Goal: Register for event/course

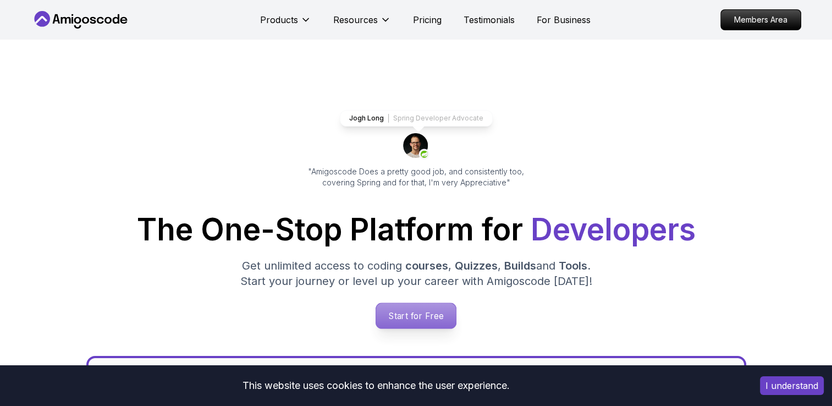
drag, startPoint x: 0, startPoint y: 0, endPoint x: 409, endPoint y: 311, distance: 513.8
click at [409, 311] on p "Start for Free" at bounding box center [416, 315] width 80 height 25
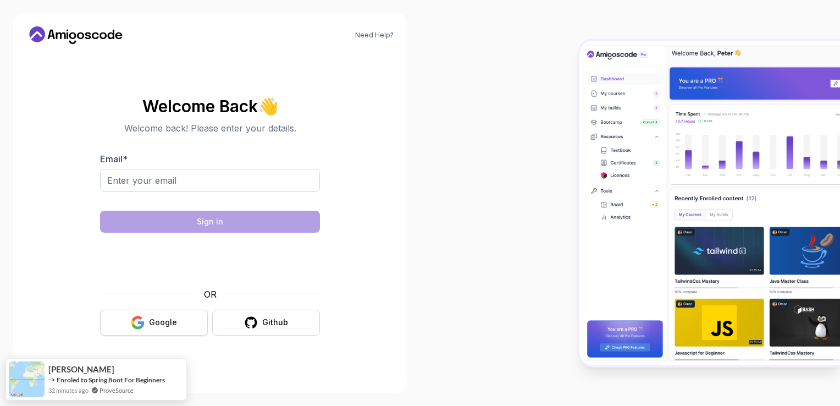
click at [185, 314] on button "Google" at bounding box center [154, 322] width 108 height 26
click at [182, 320] on button "Google" at bounding box center [154, 322] width 108 height 26
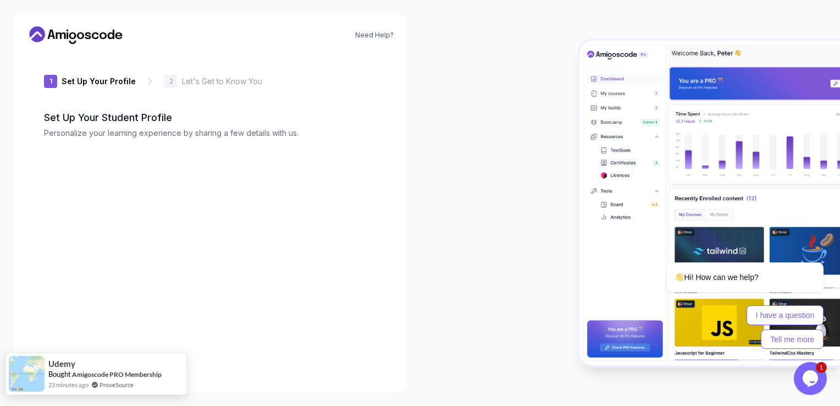
type input "zanybobcat42d86"
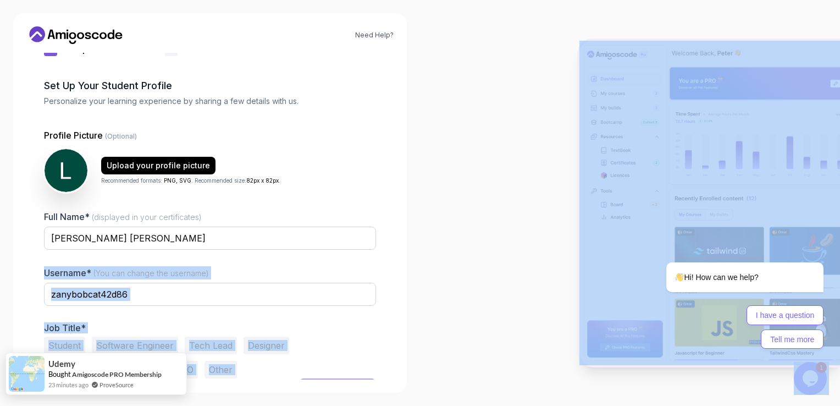
scroll to position [52, 0]
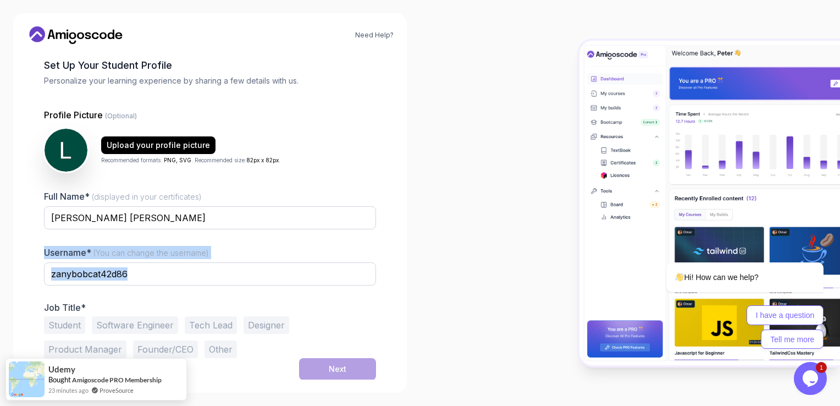
click at [147, 294] on div "Full Name* (displayed in your certificates) [PERSON_NAME] [PERSON_NAME] Usernam…" at bounding box center [210, 274] width 332 height 168
drag, startPoint x: 147, startPoint y: 294, endPoint x: 74, endPoint y: 326, distance: 80.0
click at [74, 326] on button "Student" at bounding box center [64, 325] width 41 height 18
click at [323, 370] on button "Next" at bounding box center [337, 369] width 77 height 22
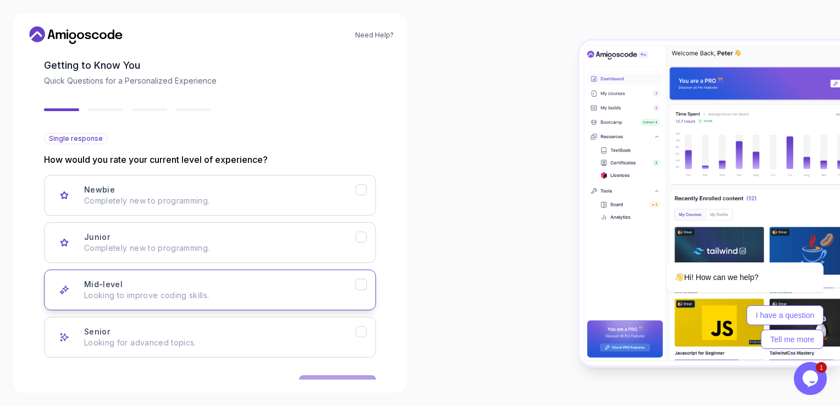
click at [227, 285] on div "Mid-level Looking to improve coding skills." at bounding box center [220, 290] width 272 height 22
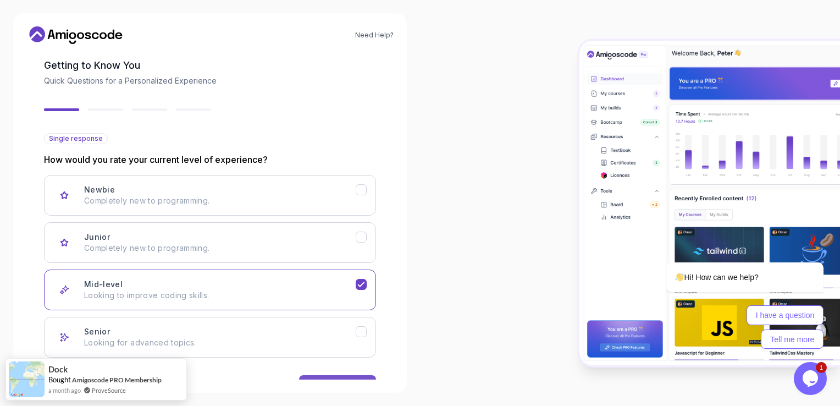
click at [338, 376] on button "Next" at bounding box center [337, 386] width 77 height 22
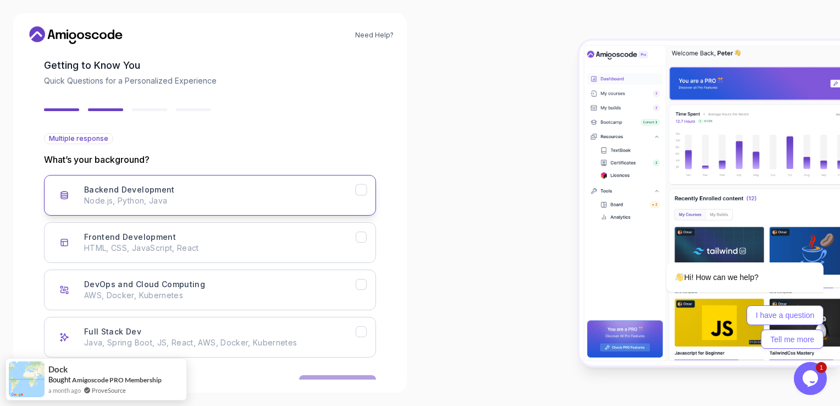
click at [280, 206] on button "Backend Development Node.js, Python, Java" at bounding box center [210, 195] width 332 height 41
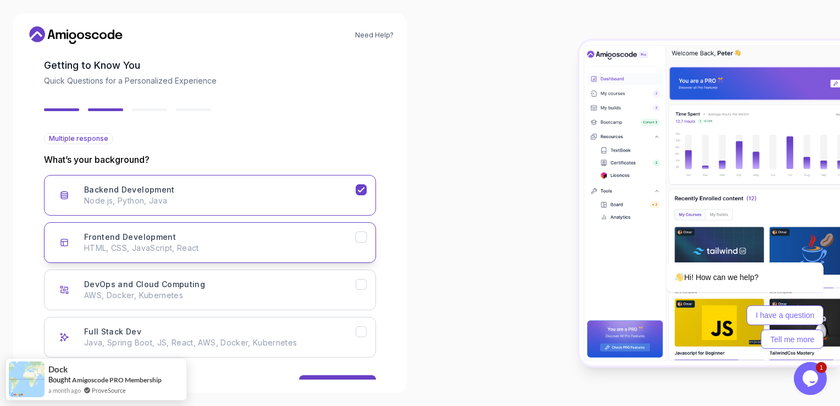
click at [250, 258] on button "Frontend Development HTML, CSS, JavaScript, React" at bounding box center [210, 242] width 332 height 41
click at [350, 376] on button "Next" at bounding box center [337, 386] width 77 height 22
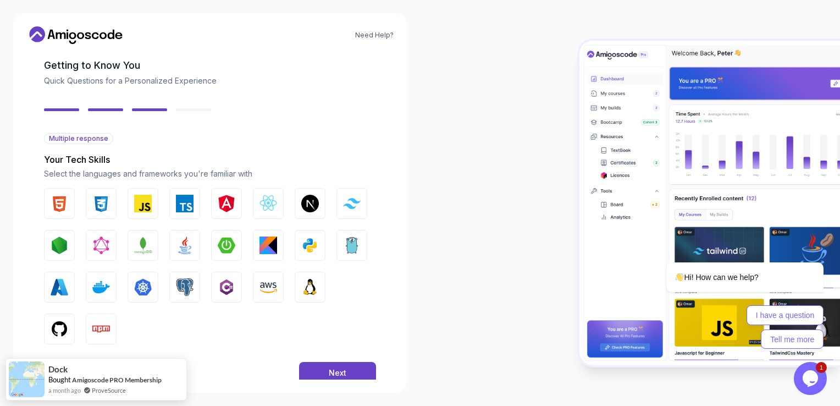
click at [350, 376] on button "Next" at bounding box center [337, 373] width 77 height 22
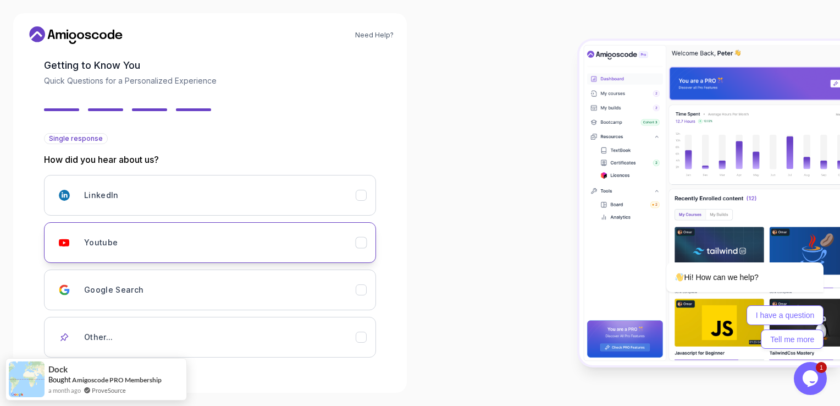
click at [345, 249] on div "Youtube" at bounding box center [220, 242] width 272 height 22
click at [317, 362] on div "Single response How did you hear about us? LinkedIn Youtube Google Search Other…" at bounding box center [210, 277] width 332 height 288
drag, startPoint x: 297, startPoint y: 362, endPoint x: 262, endPoint y: 423, distance: 70.1
click at [262, 405] on html "Need Help? 2 Let's Get to Know You 1 Set Up Your Profile 2 Let's Get to Know Yo…" at bounding box center [420, 203] width 840 height 406
click at [328, 247] on div "Youtube" at bounding box center [220, 242] width 272 height 22
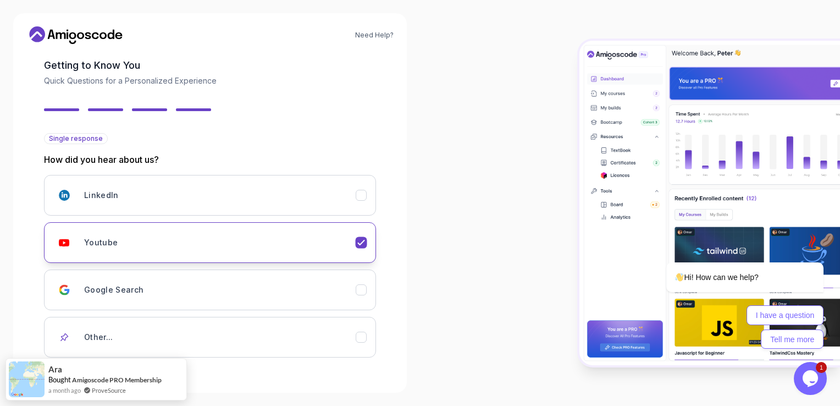
click at [328, 247] on div "Youtube" at bounding box center [220, 242] width 272 height 22
click at [303, 242] on div "Youtube" at bounding box center [220, 242] width 272 height 22
click at [162, 336] on div "Other..." at bounding box center [220, 337] width 272 height 22
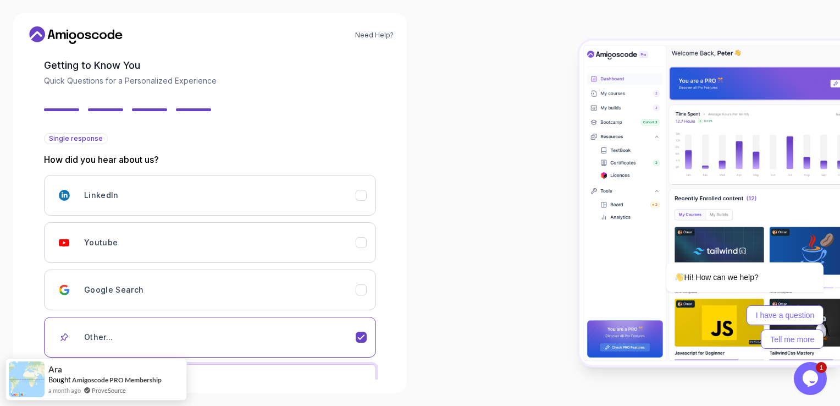
click at [351, 374] on input "text" at bounding box center [210, 375] width 332 height 23
click at [350, 366] on input "text" at bounding box center [210, 375] width 332 height 23
click at [349, 368] on input "text" at bounding box center [210, 375] width 332 height 23
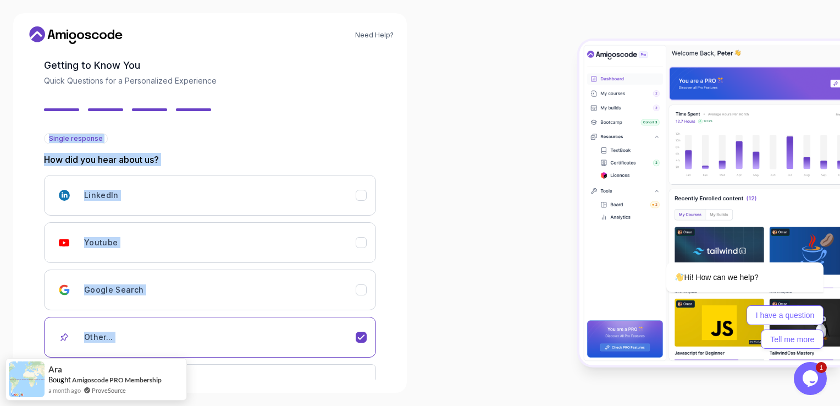
scroll to position [109, 0]
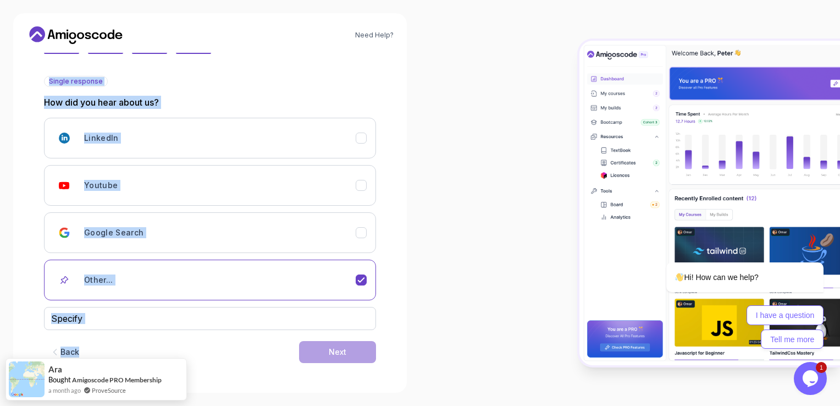
drag, startPoint x: 275, startPoint y: 107, endPoint x: 189, endPoint y: 425, distance: 330.3
click at [189, 405] on html "Need Help? 2 Let's Get to Know You 1 Set Up Your Profile 2 Let's Get to Know Yo…" at bounding box center [420, 203] width 840 height 406
click at [237, 196] on button "Youtube" at bounding box center [210, 185] width 332 height 41
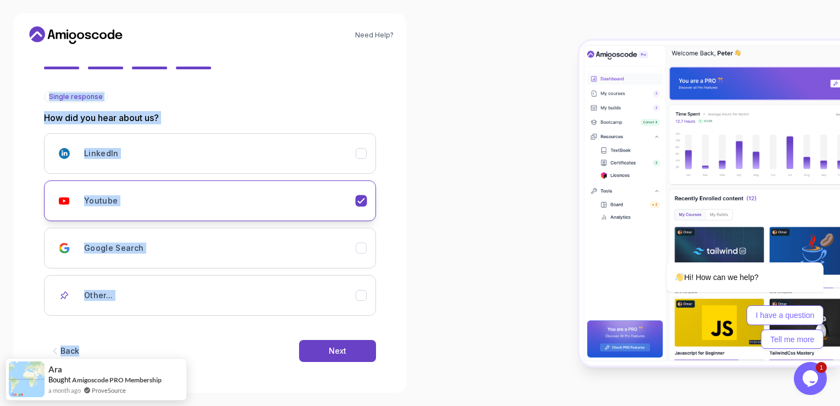
scroll to position [92, 0]
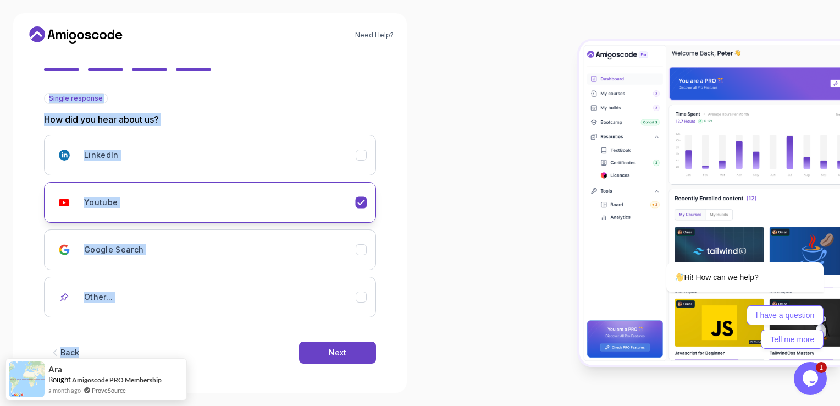
click at [223, 195] on div "Youtube" at bounding box center [220, 202] width 272 height 22
click at [344, 356] on div "Next" at bounding box center [338, 352] width 18 height 11
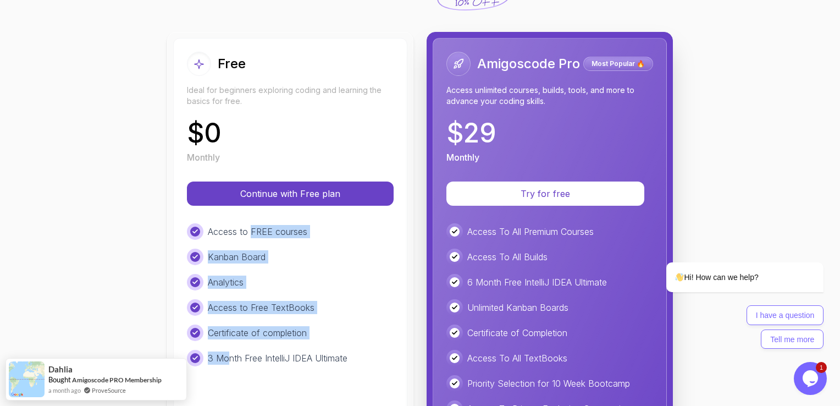
scroll to position [213, 0]
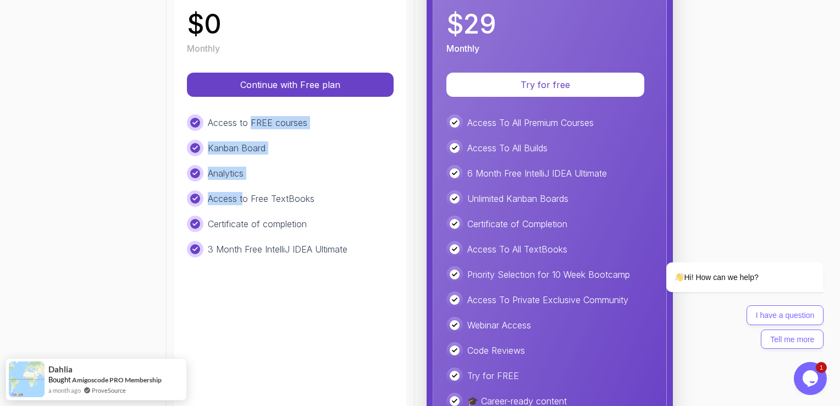
drag, startPoint x: 245, startPoint y: 341, endPoint x: 238, endPoint y: 185, distance: 156.3
click at [238, 185] on div "Access to FREE courses Kanban Board Analytics Access to Free TextBooks Certific…" at bounding box center [290, 185] width 207 height 143
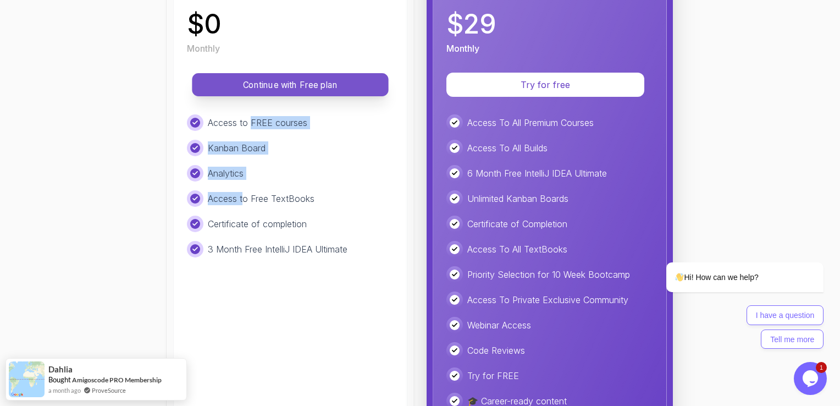
drag, startPoint x: 238, startPoint y: 185, endPoint x: 228, endPoint y: 85, distance: 100.5
click at [228, 85] on p "Continue with Free plan" at bounding box center [289, 85] width 171 height 13
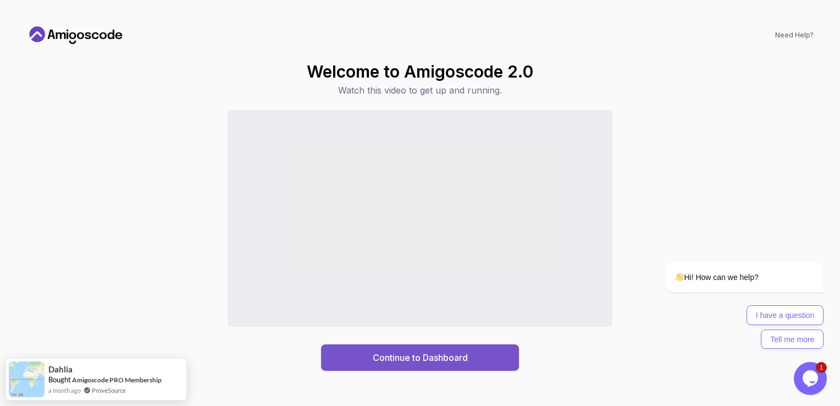
click at [377, 368] on button "Continue to Dashboard" at bounding box center [420, 357] width 198 height 26
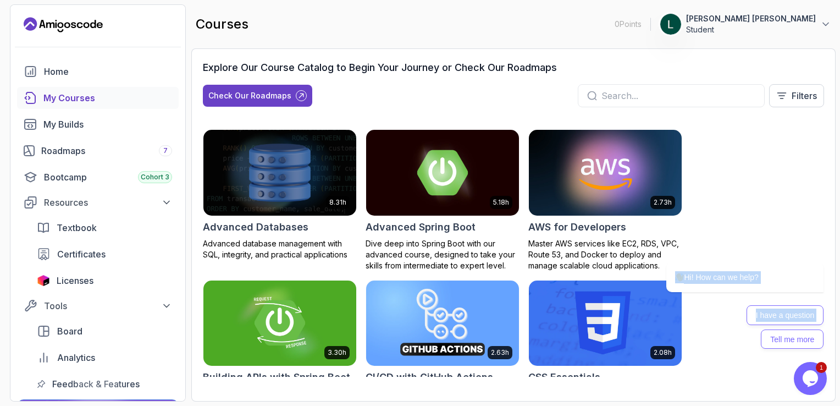
drag, startPoint x: 752, startPoint y: 167, endPoint x: 648, endPoint y: 431, distance: 284.6
click html "Hi! How can we help? I have a question Tell me more"
click at [453, 275] on div "8.31h Advanced Databases Advanced database management with SQL, integrity, and …" at bounding box center [513, 252] width 621 height 247
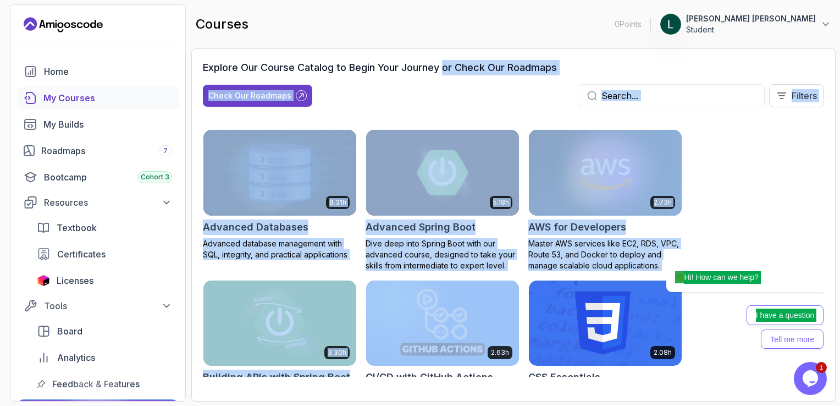
drag, startPoint x: 453, startPoint y: 275, endPoint x: 446, endPoint y: 52, distance: 223.2
click at [446, 52] on div "Explore Our Course Catalog to Begin Your Journey or Check Our Roadmaps Check Ou…" at bounding box center [513, 224] width 644 height 353
drag, startPoint x: 446, startPoint y: 52, endPoint x: 409, endPoint y: 91, distance: 54.0
click at [409, 91] on div "Check Our Roadmaps Filters" at bounding box center [513, 95] width 621 height 23
click at [407, 110] on div "Explore Our Course Catalog to Begin Your Journey or Check Our Roadmaps Check Ou…" at bounding box center [513, 88] width 621 height 56
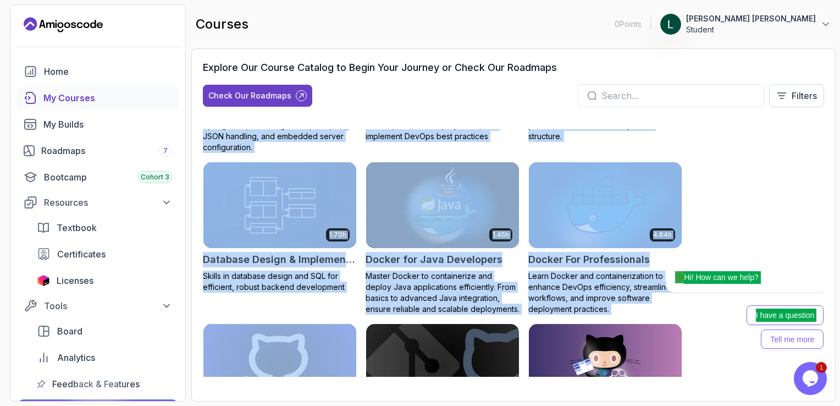
scroll to position [374, 0]
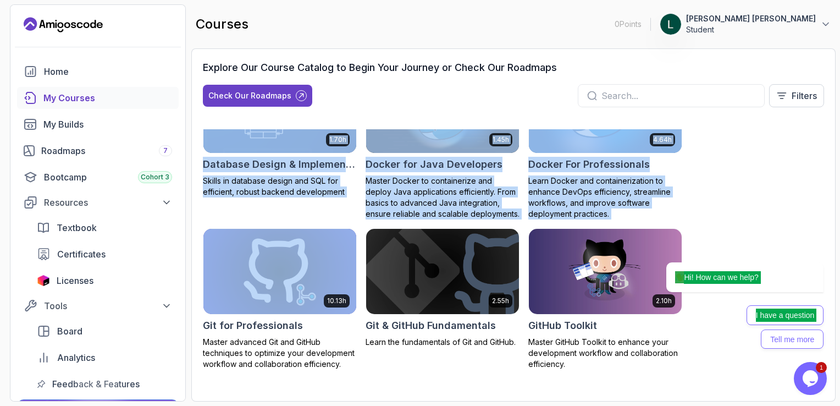
drag, startPoint x: 314, startPoint y: 265, endPoint x: 308, endPoint y: 271, distance: 8.2
click at [308, 271] on div "8.31h Advanced Databases Advanced database management with SQL, integrity, and …" at bounding box center [513, 252] width 621 height 247
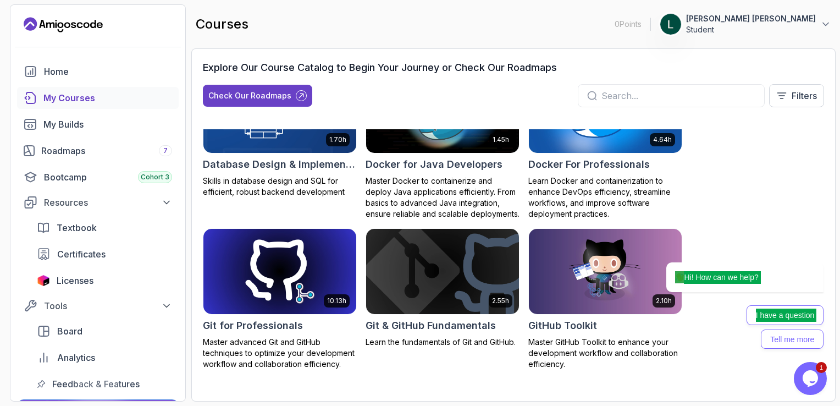
click at [393, 367] on div "8.31h Advanced Databases Advanced database management with SQL, integrity, and …" at bounding box center [513, 252] width 621 height 247
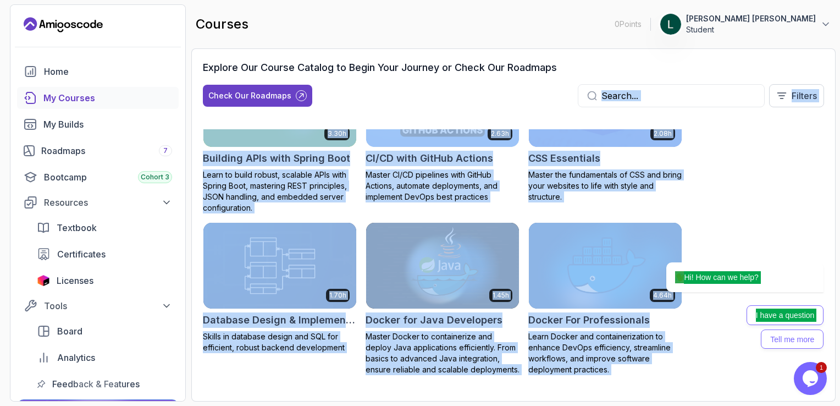
scroll to position [0, 0]
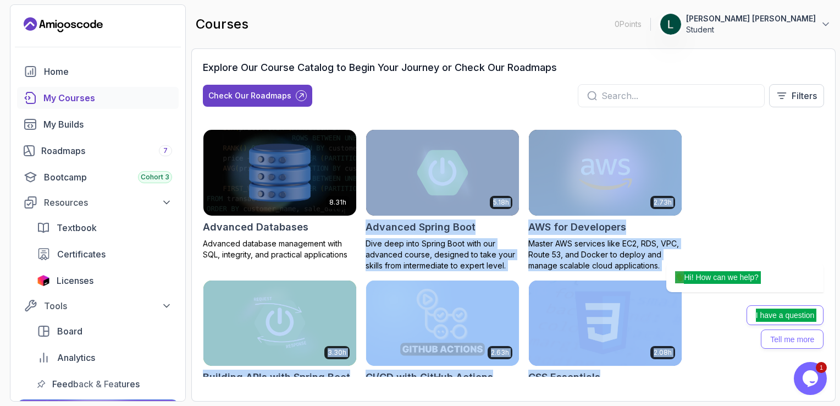
drag, startPoint x: 392, startPoint y: 367, endPoint x: 374, endPoint y: 121, distance: 245.8
click at [374, 121] on div "8.31h Advanced Databases Advanced database management with SQL, integrity, and …" at bounding box center [513, 253] width 621 height 274
click at [284, 92] on div "Check Our Roadmaps" at bounding box center [249, 95] width 83 height 11
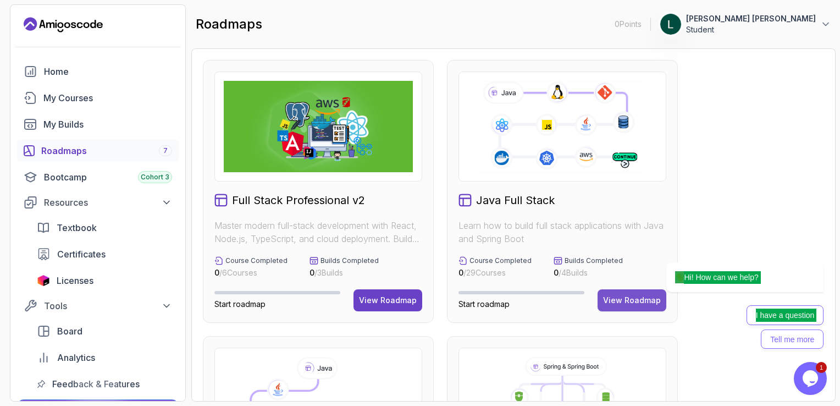
click at [606, 305] on button "View Roadmap" at bounding box center [631, 300] width 69 height 22
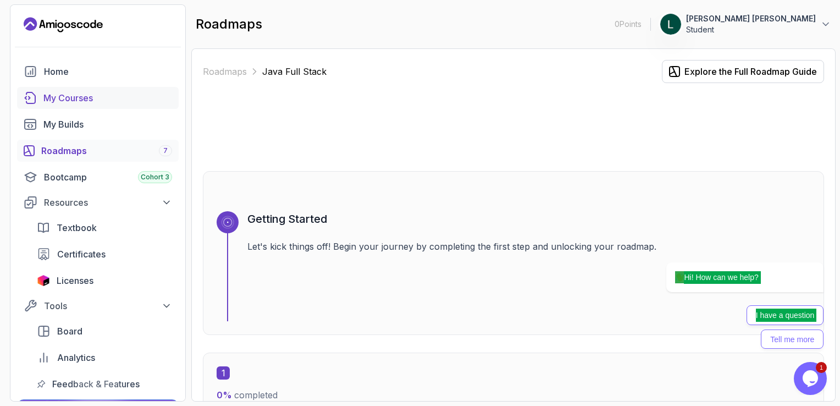
click at [75, 103] on div "My Courses" at bounding box center [107, 97] width 129 height 13
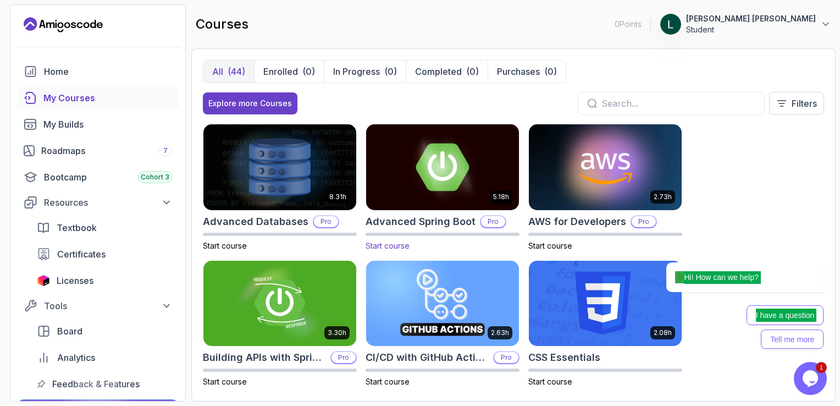
click at [490, 179] on img at bounding box center [442, 167] width 160 height 90
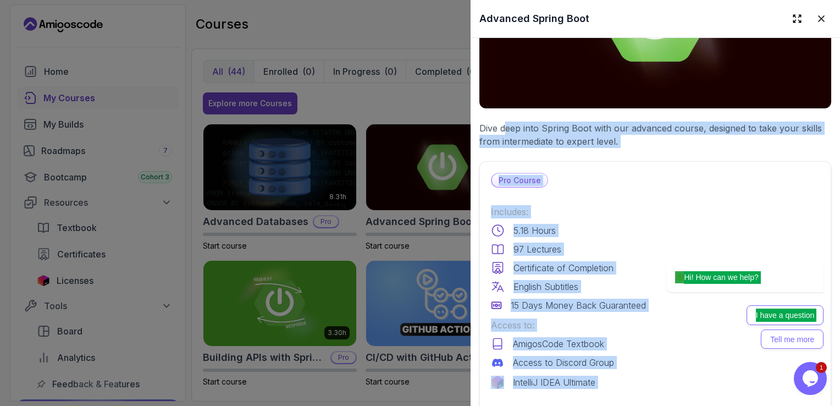
scroll to position [298, 0]
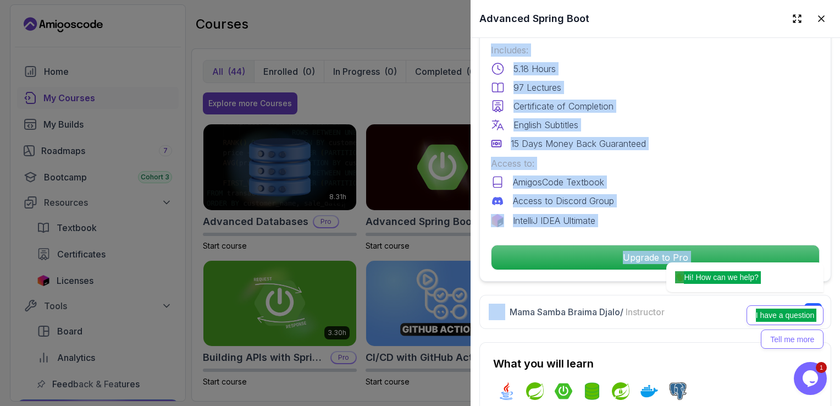
drag, startPoint x: 506, startPoint y: 256, endPoint x: 500, endPoint y: 283, distance: 27.1
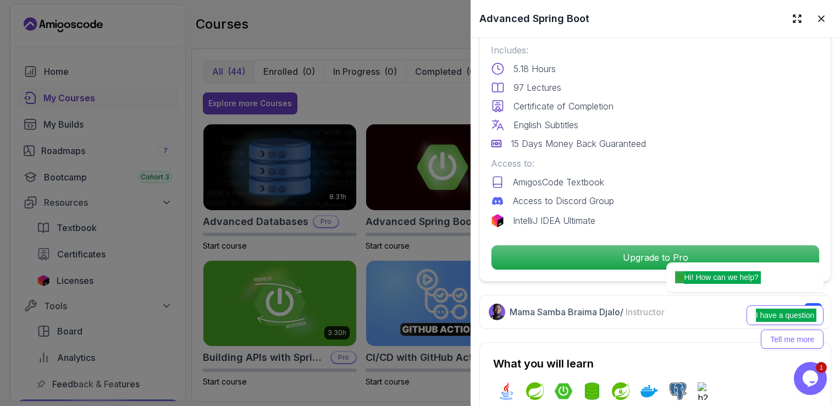
click at [193, 132] on div at bounding box center [420, 203] width 840 height 406
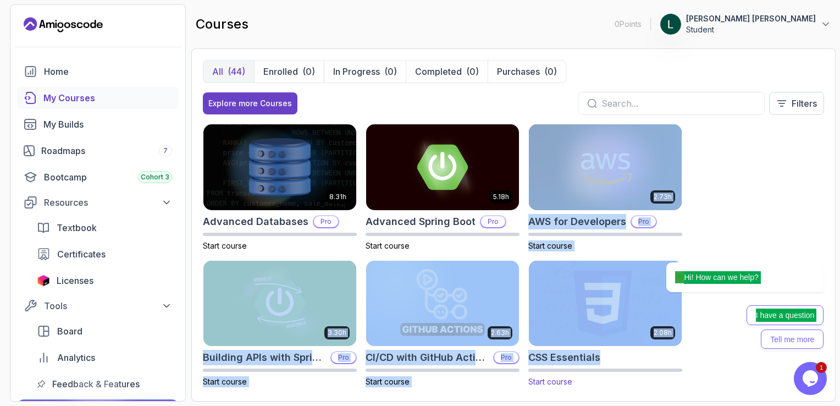
drag, startPoint x: 745, startPoint y: 163, endPoint x: 573, endPoint y: 371, distance: 269.8
click at [573, 371] on div "8.31h Advanced Databases Pro Start course 5.18h Advanced Spring Boot Pro Start …" at bounding box center [513, 257] width 621 height 266
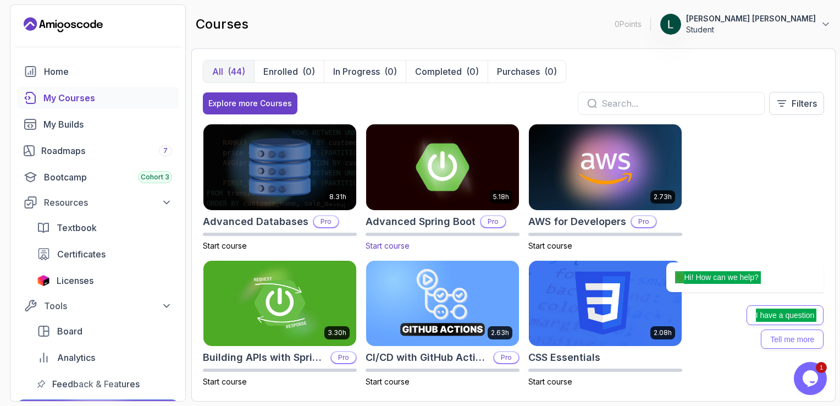
click at [435, 250] on p "Start course" at bounding box center [442, 245] width 154 height 11
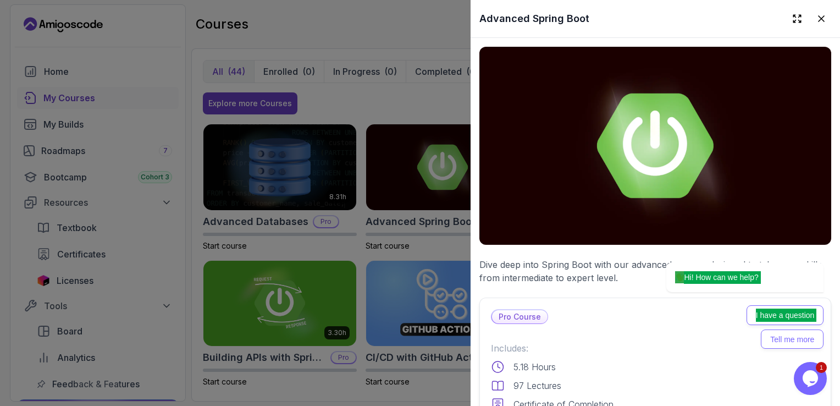
click at [291, 380] on div at bounding box center [420, 203] width 840 height 406
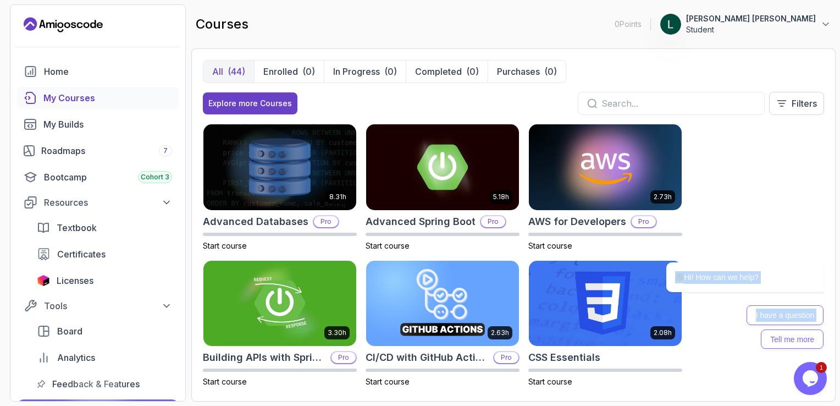
drag, startPoint x: 739, startPoint y: 197, endPoint x: 622, endPoint y: 433, distance: 263.7
click html "Hi! How can we help? I have a question Tell me more"
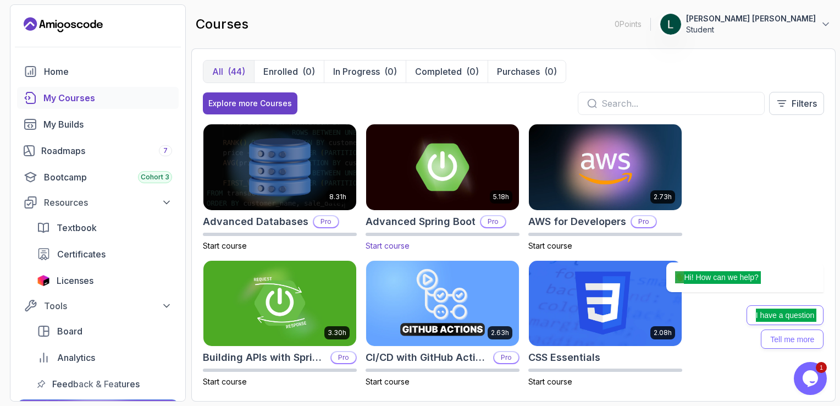
click at [486, 185] on img at bounding box center [442, 167] width 160 height 90
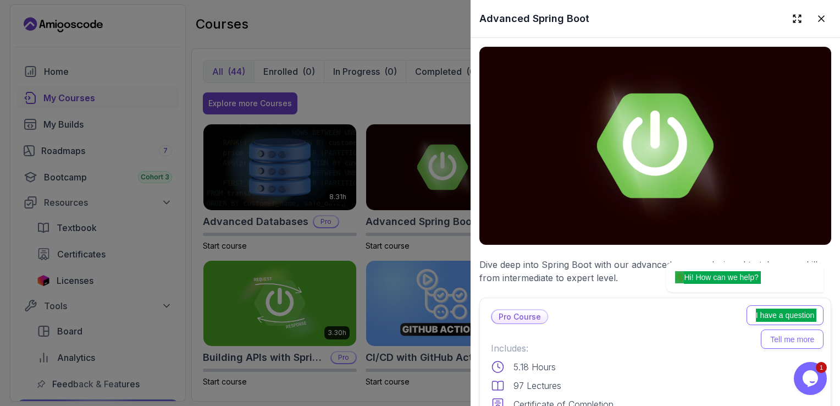
click at [614, 190] on img at bounding box center [655, 146] width 352 height 198
click at [585, 265] on p "Dive deep into Spring Boot with our advanced course, designed to take your skil…" at bounding box center [655, 271] width 352 height 26
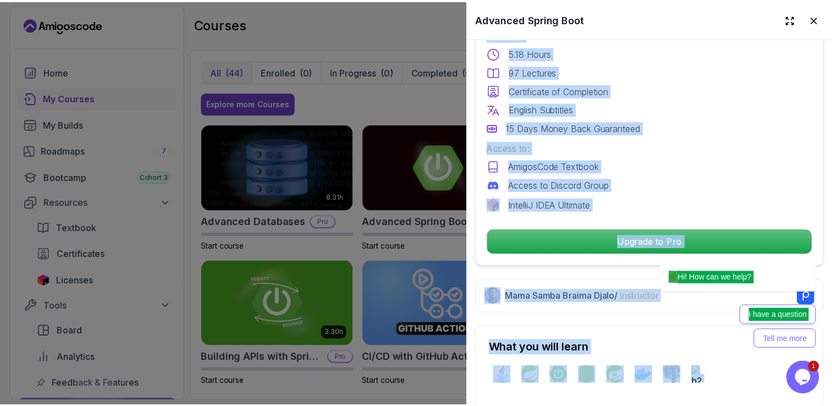
scroll to position [350, 0]
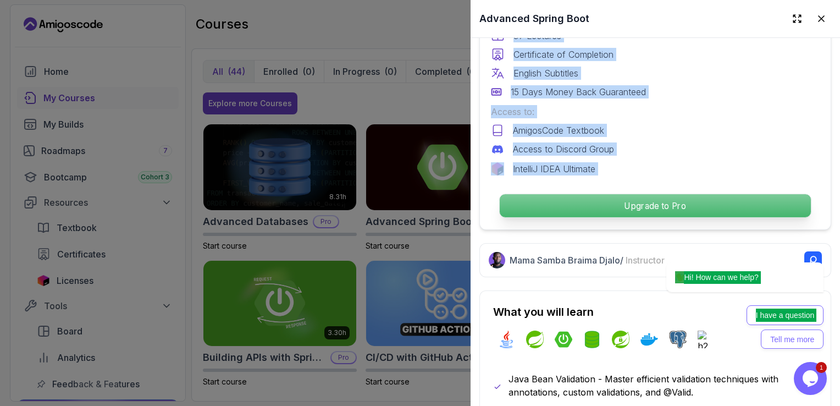
drag, startPoint x: 556, startPoint y: 255, endPoint x: 559, endPoint y: 200, distance: 55.0
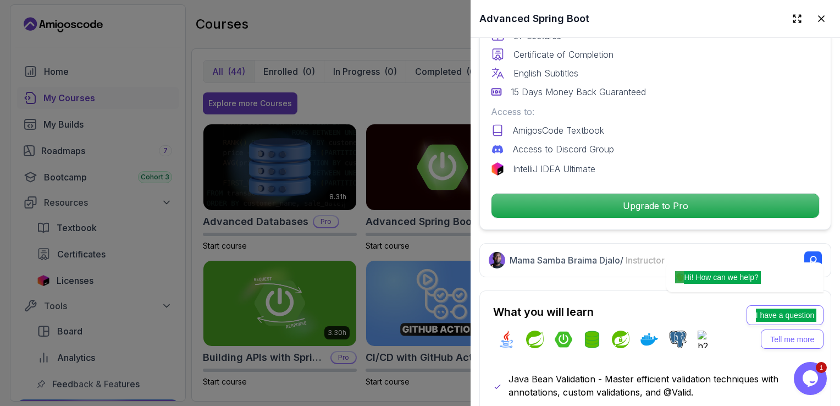
click at [134, 229] on div at bounding box center [420, 203] width 840 height 406
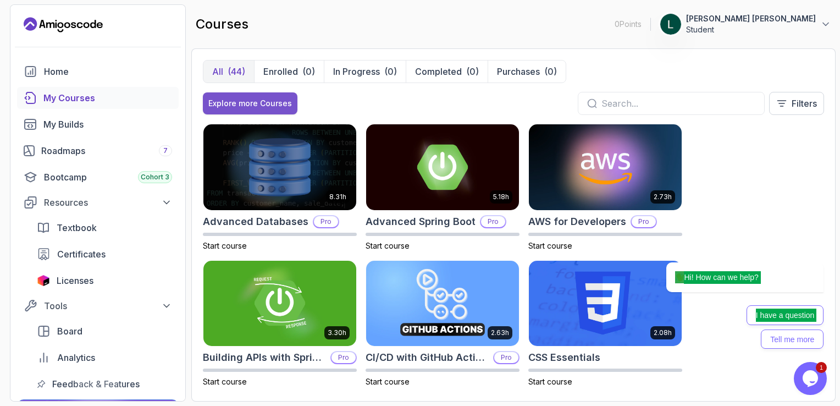
click at [259, 109] on button "Explore more Courses" at bounding box center [250, 103] width 95 height 22
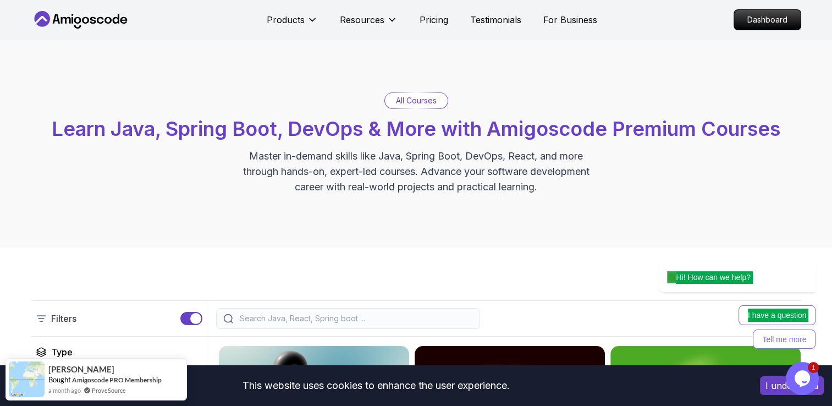
click at [420, 105] on p "All Courses" at bounding box center [416, 100] width 41 height 11
